Goal: Task Accomplishment & Management: Manage account settings

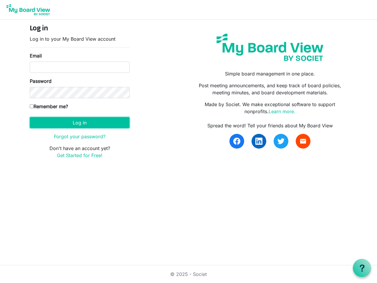
click at [79, 122] on button "Log in" at bounding box center [80, 122] width 100 height 11
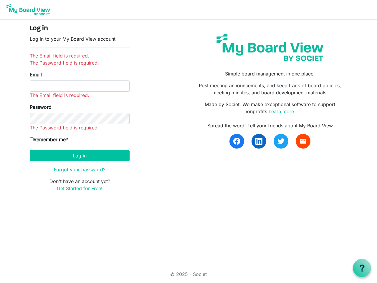
click at [362, 268] on use at bounding box center [361, 267] width 5 height 7
